Goal: Task Accomplishment & Management: Use online tool/utility

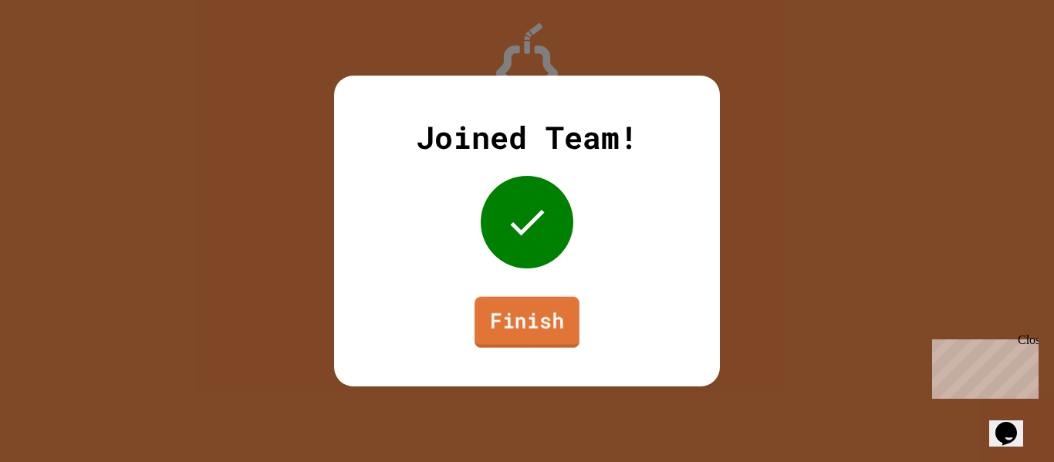
click at [505, 315] on link "Finish" at bounding box center [527, 322] width 105 height 51
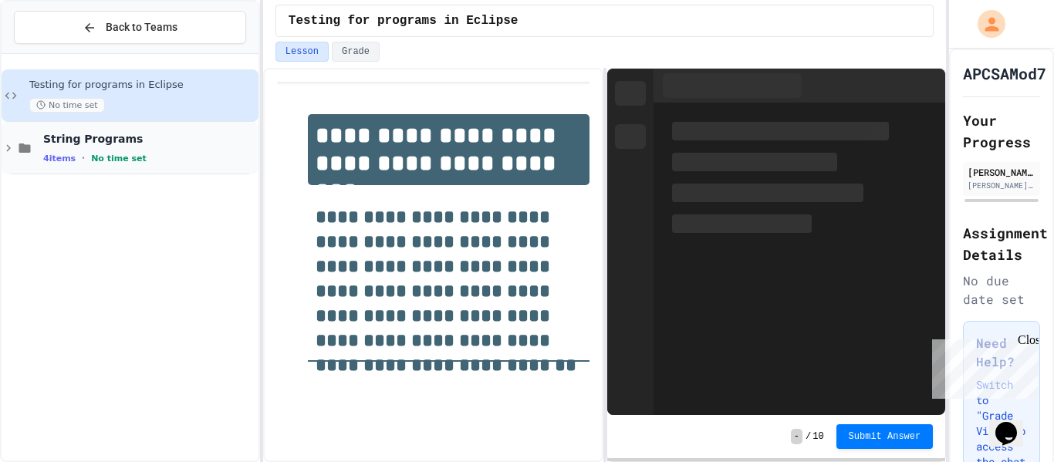
click at [198, 146] on div "String Programs 4 items • No time set" at bounding box center [149, 148] width 212 height 32
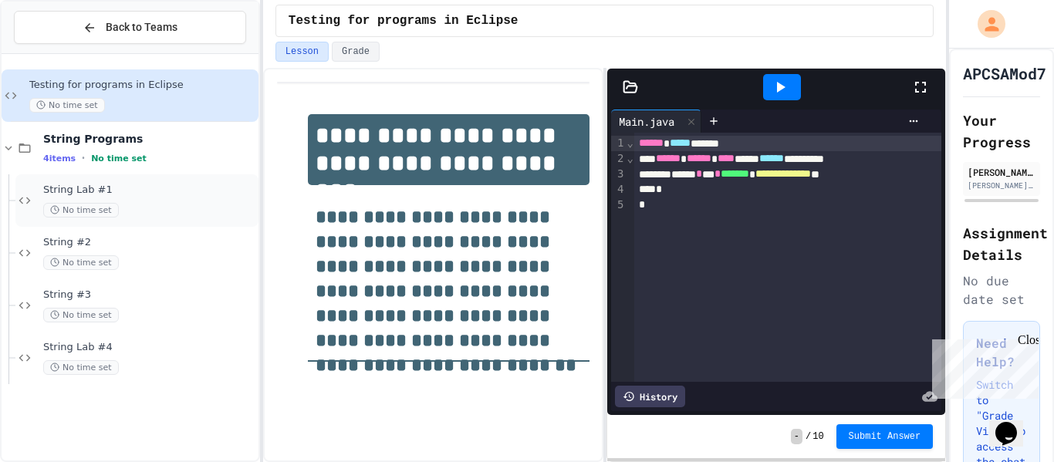
click at [191, 206] on div "No time set" at bounding box center [149, 210] width 212 height 15
